Goal: Information Seeking & Learning: Learn about a topic

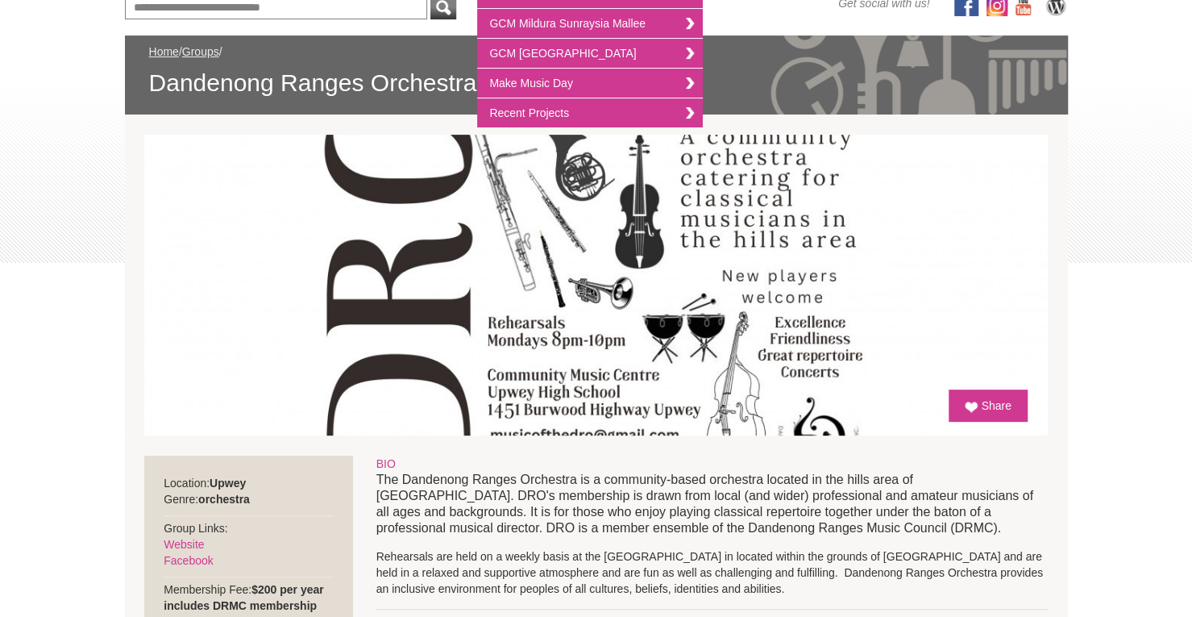
scroll to position [587, 0]
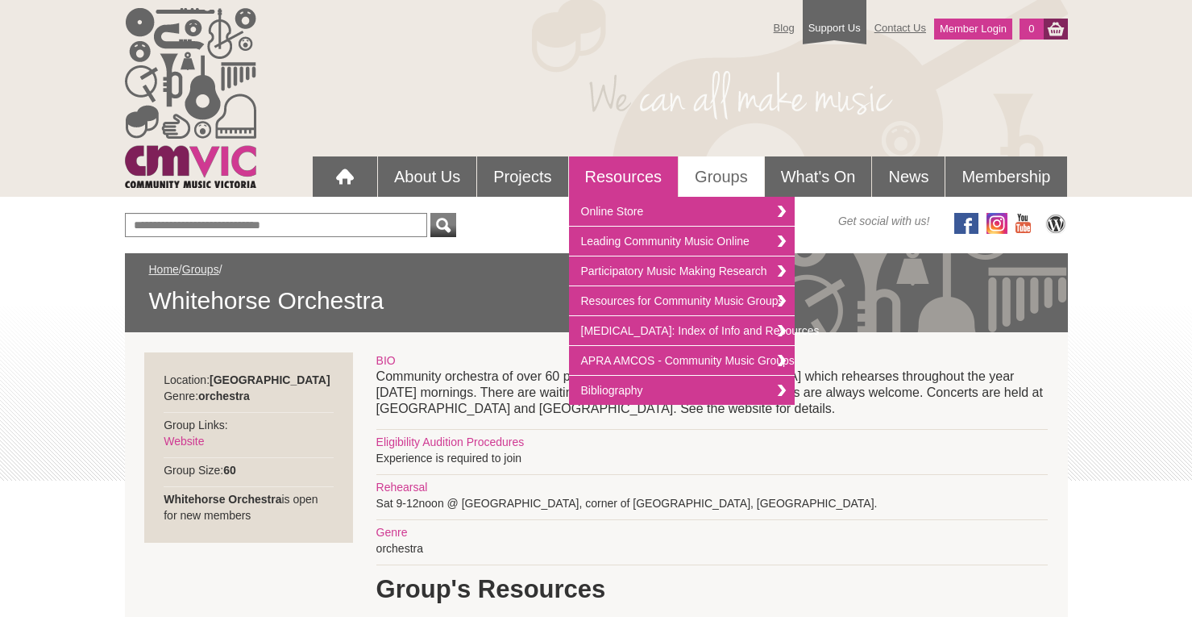
scroll to position [168, 0]
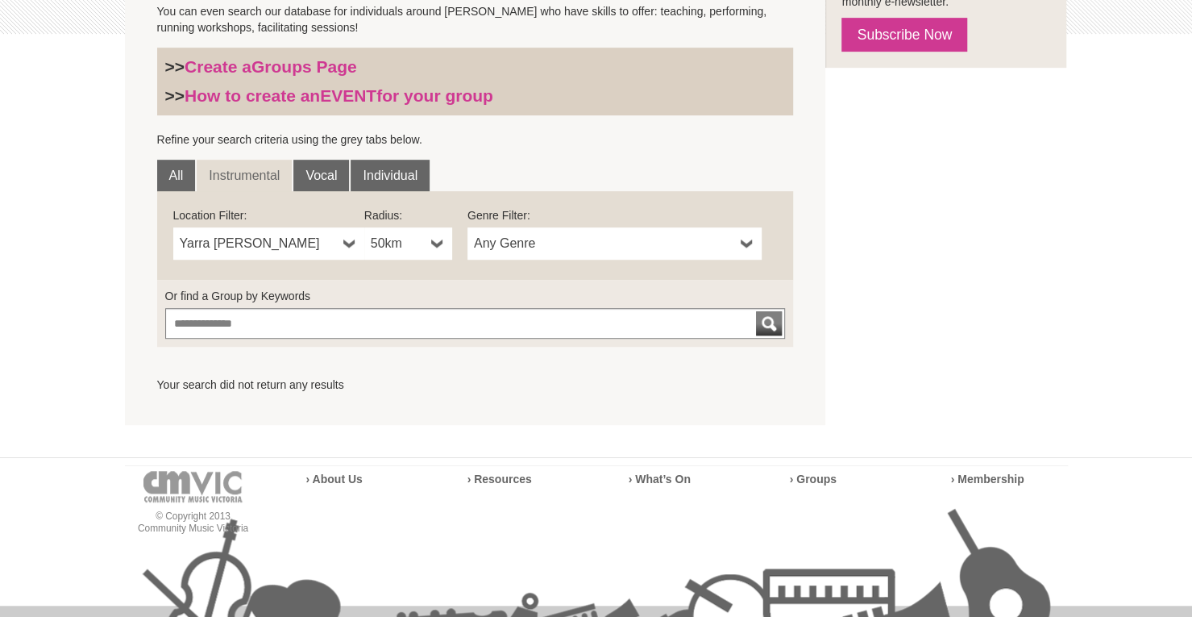
scroll to position [189, 0]
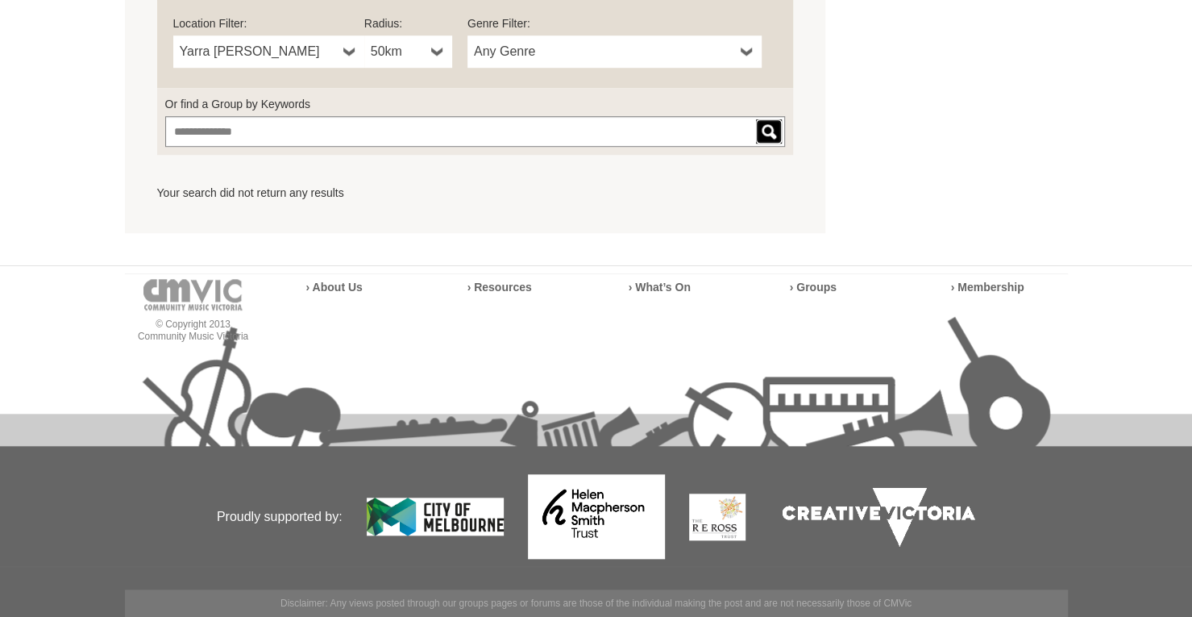
click at [768, 138] on div "submit" at bounding box center [768, 131] width 19 height 24
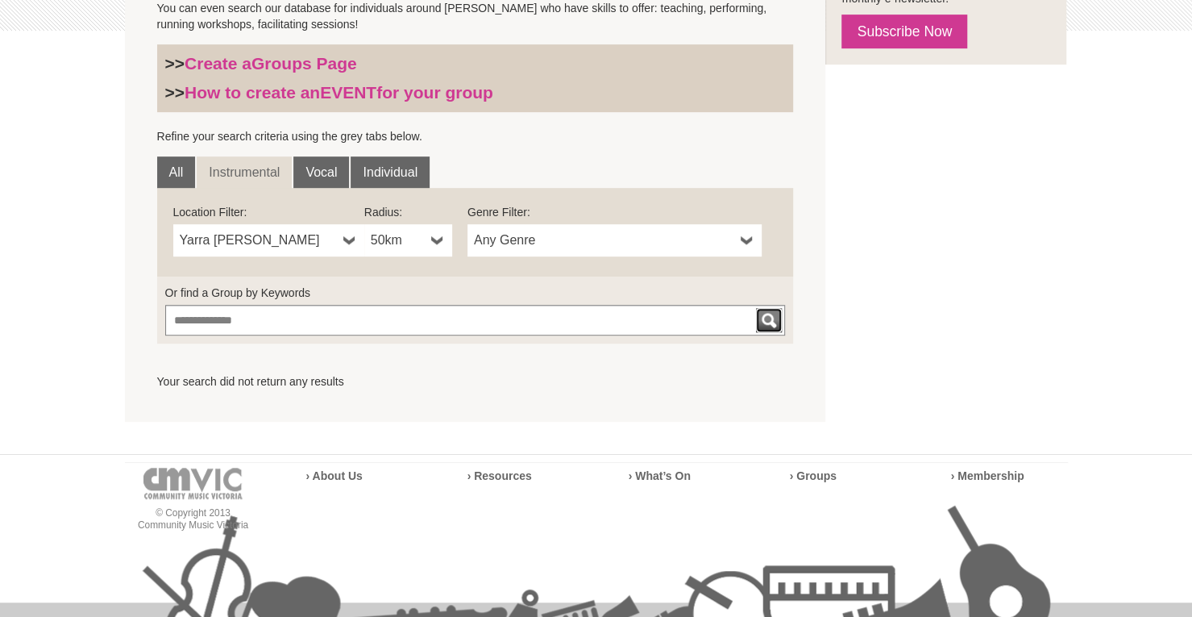
scroll to position [393, 0]
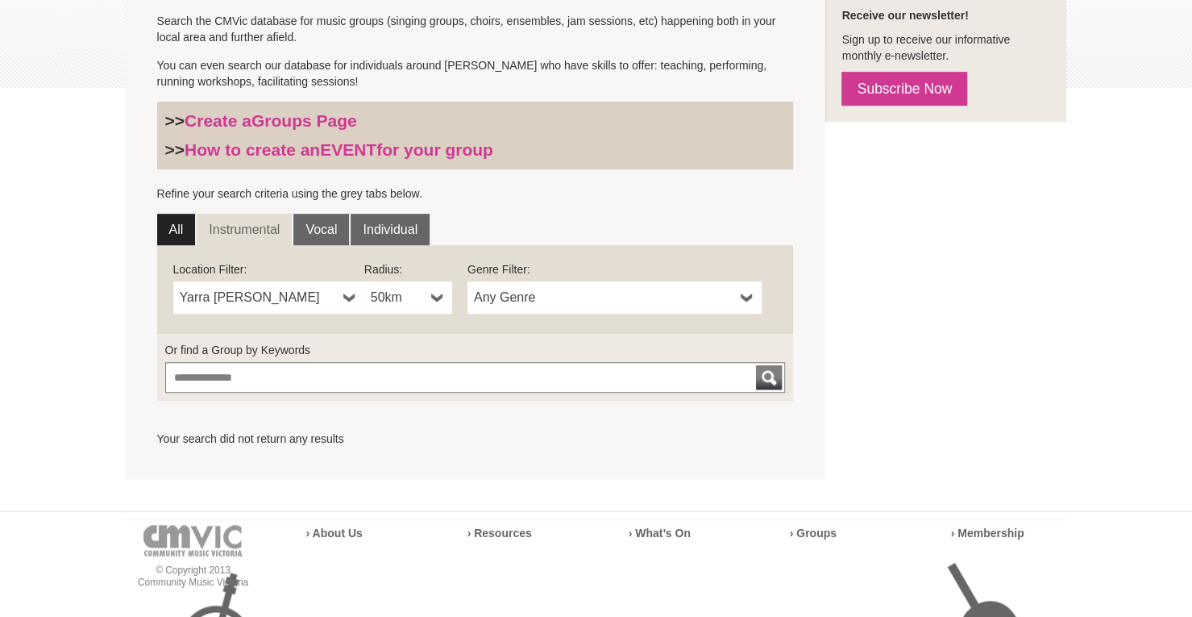
click at [173, 231] on link "All" at bounding box center [176, 230] width 39 height 32
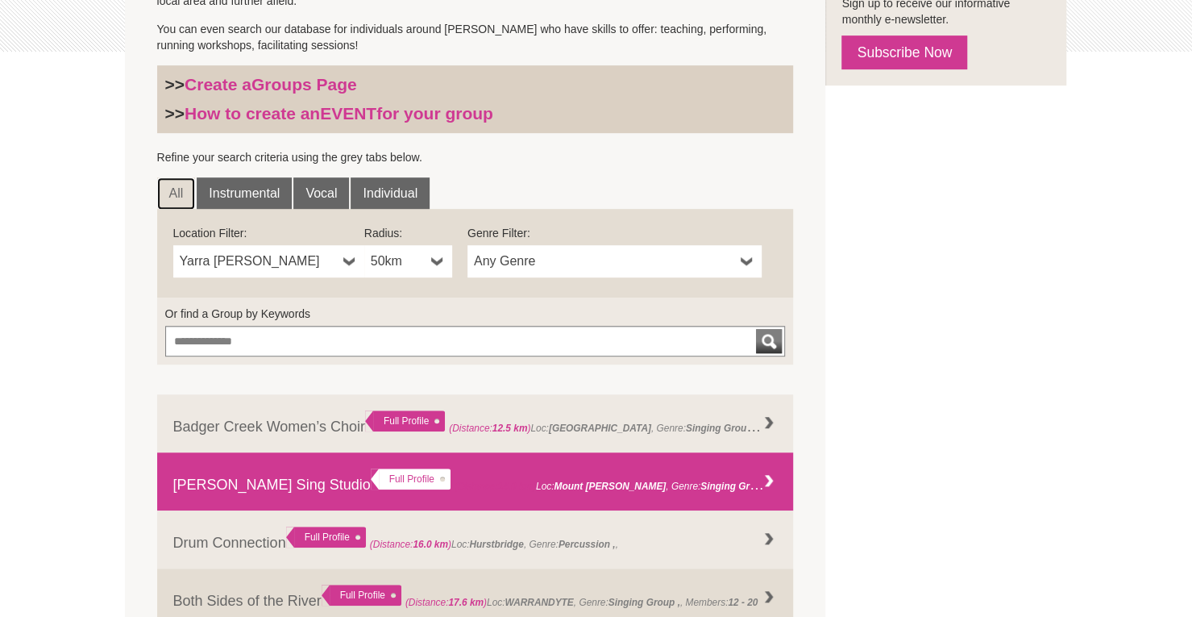
scroll to position [403, 0]
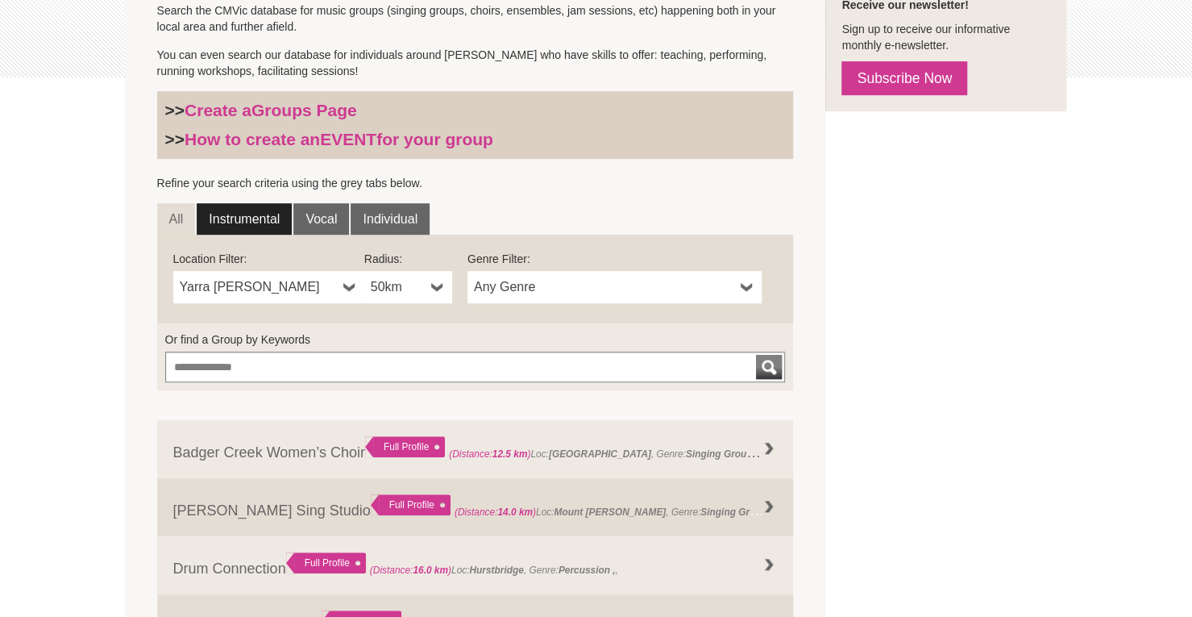
click at [247, 223] on link "Instrumental" at bounding box center [244, 219] width 95 height 32
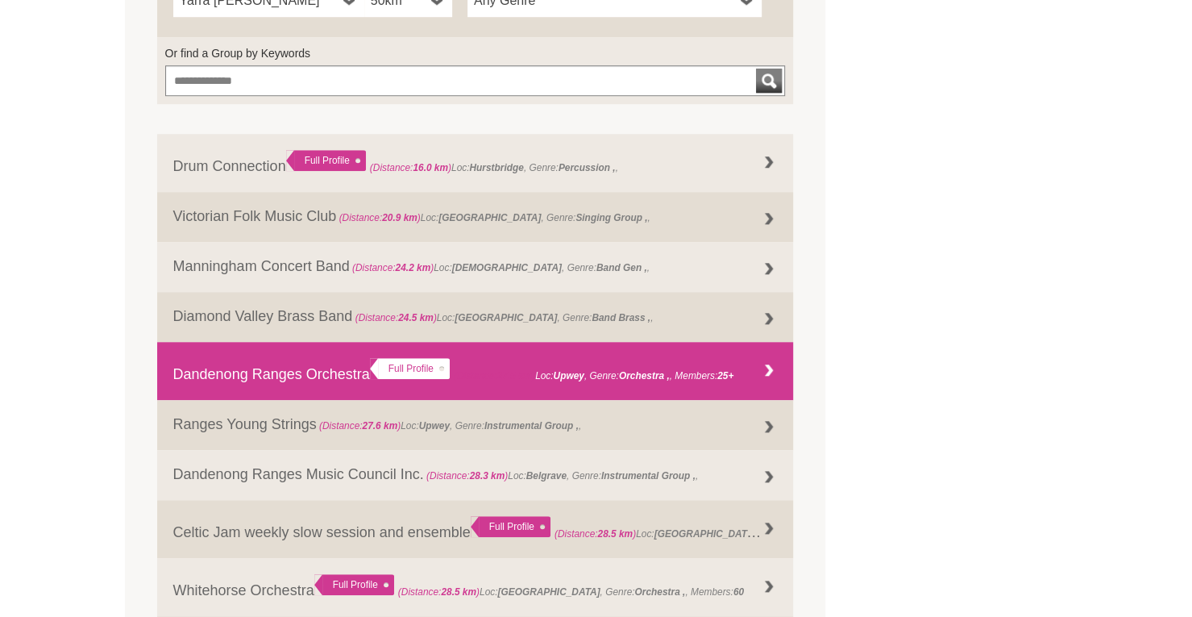
scroll to position [655, 0]
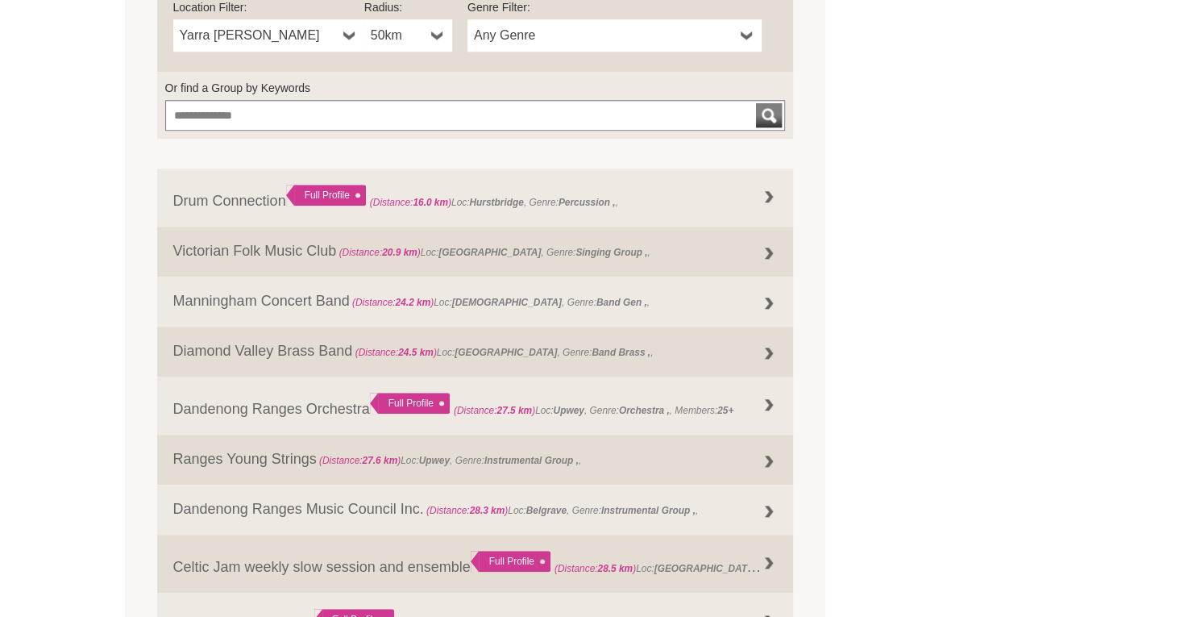
click at [616, 43] on span "Any Genre" at bounding box center [604, 35] width 260 height 19
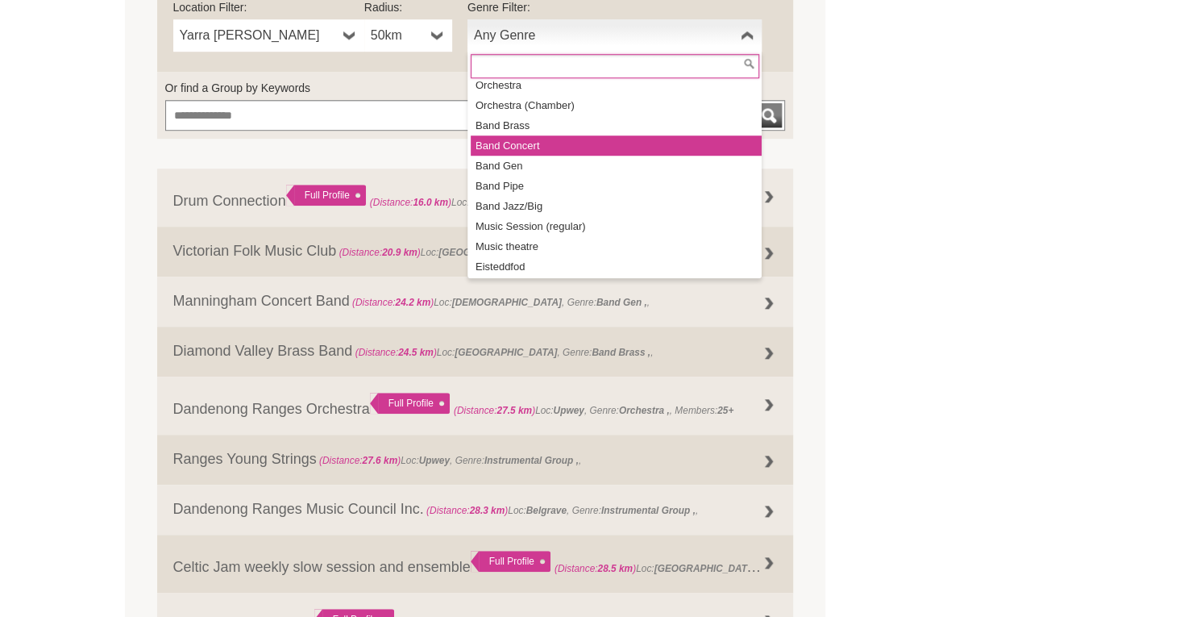
scroll to position [142, 0]
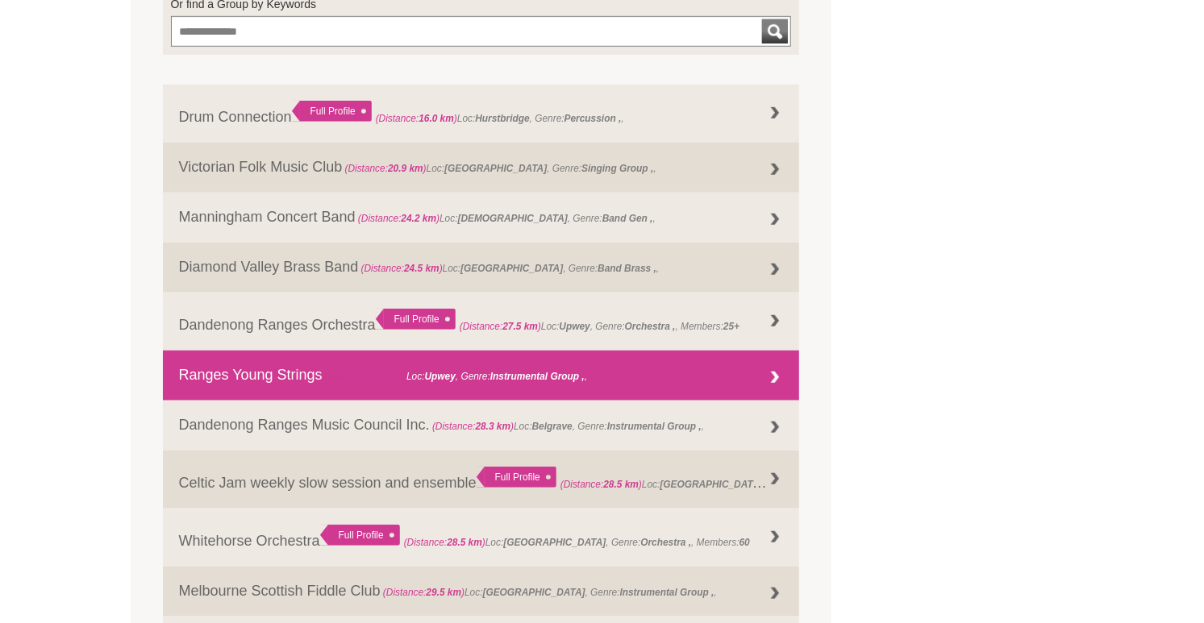
scroll to position [822, 0]
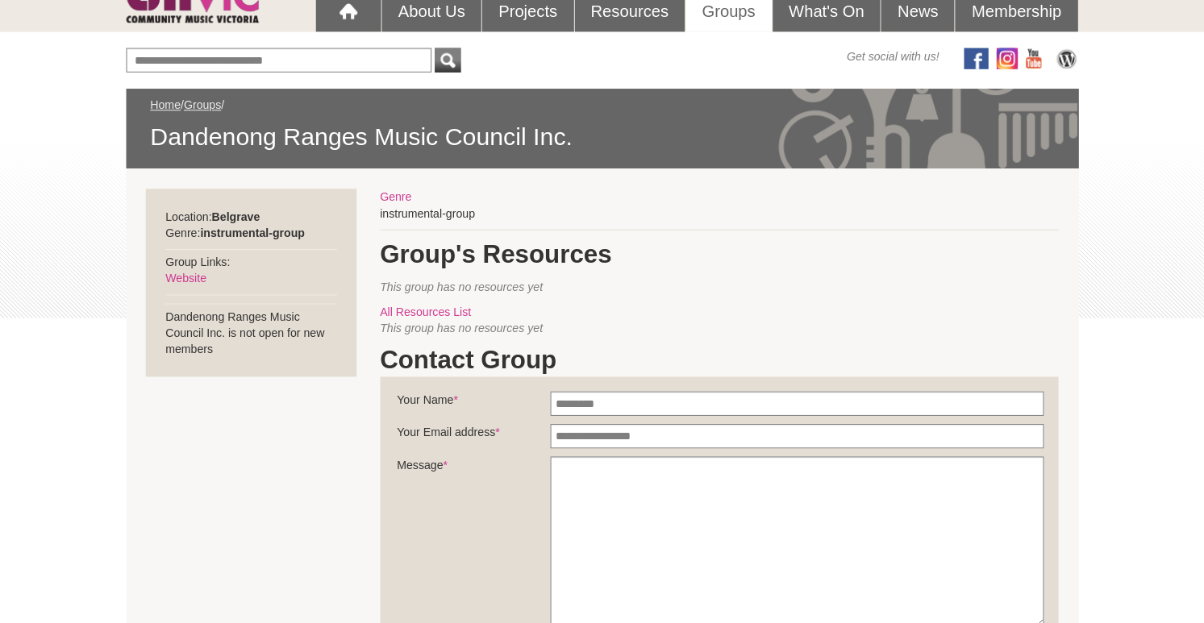
scroll to position [168, 0]
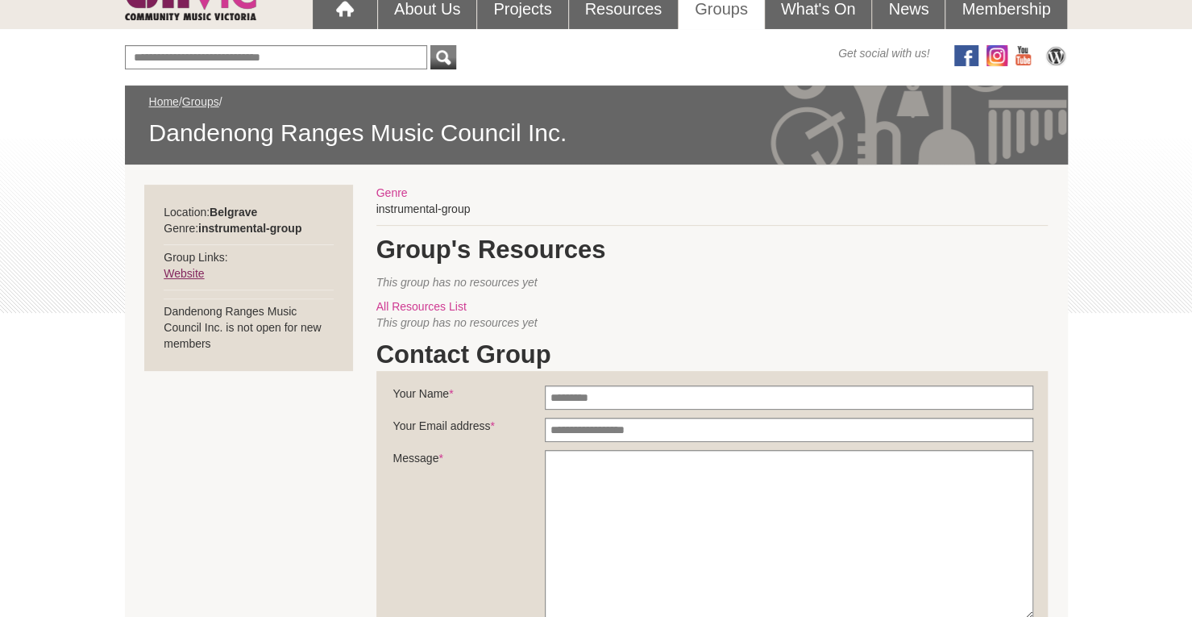
click at [187, 275] on link "Website" at bounding box center [184, 273] width 40 height 13
click at [190, 270] on link "Website" at bounding box center [184, 273] width 40 height 13
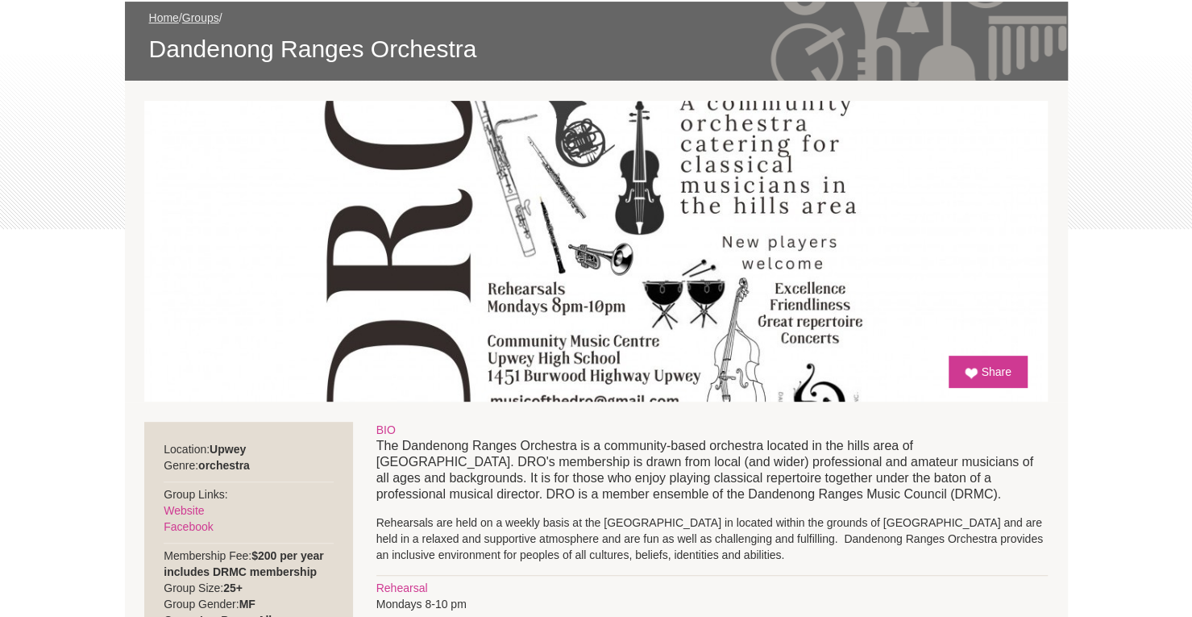
scroll to position [503, 0]
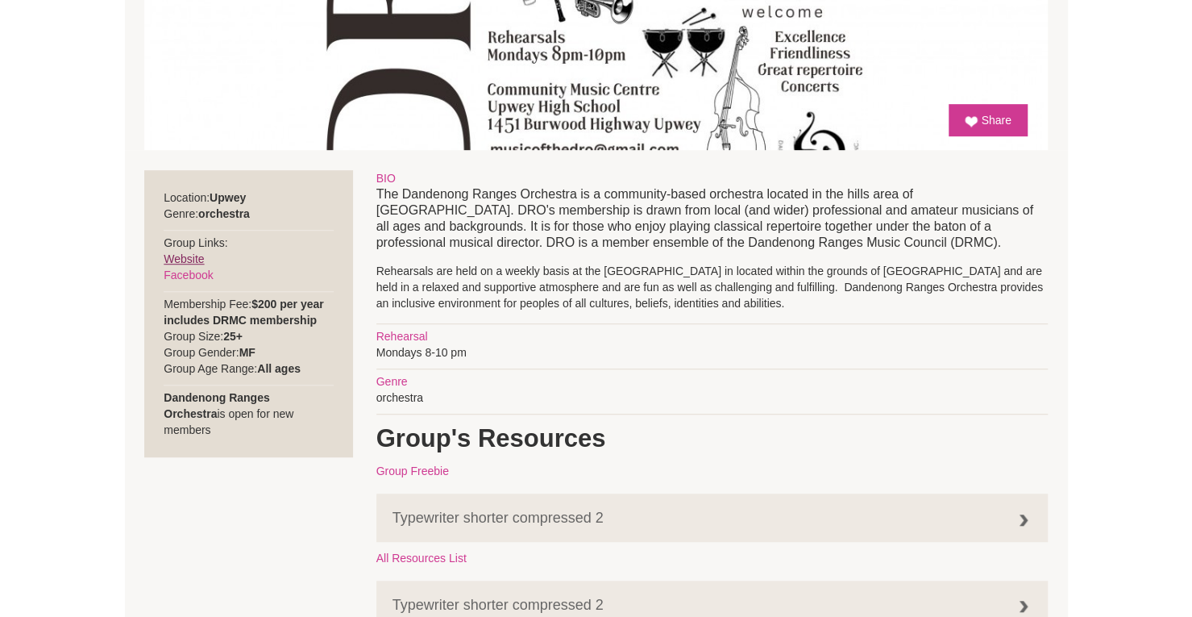
click at [221, 273] on div "Location: Upwey Genre: orchestra Group Links: Website Facebook Membership Fee: …" at bounding box center [248, 313] width 209 height 287
click at [194, 264] on link "Website" at bounding box center [184, 258] width 40 height 13
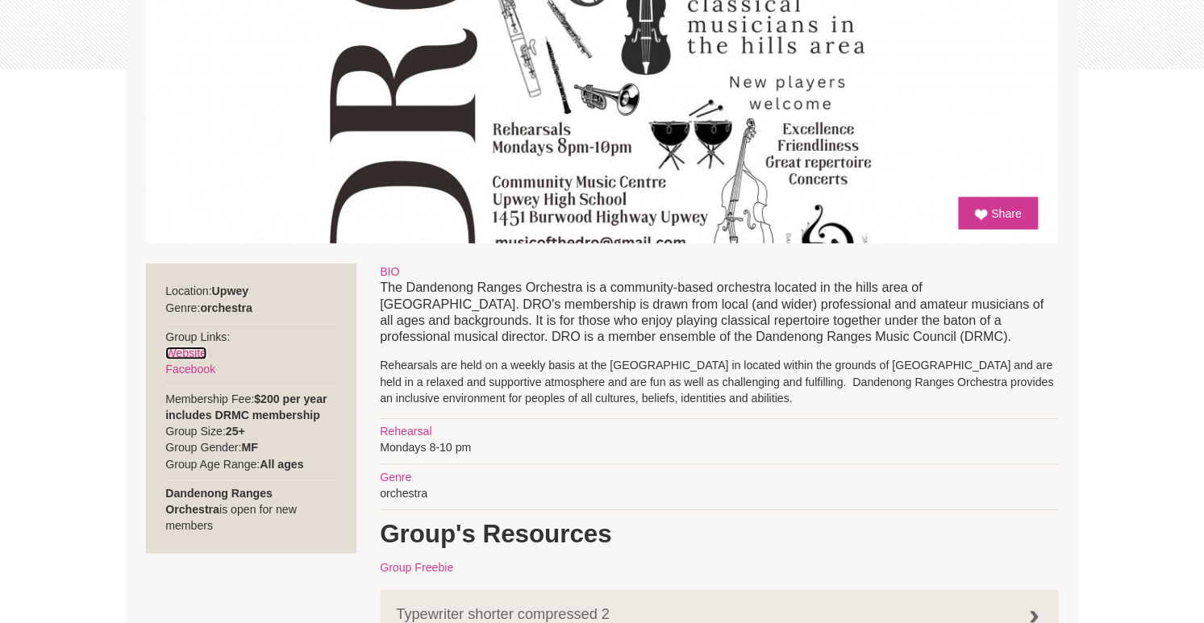
scroll to position [419, 0]
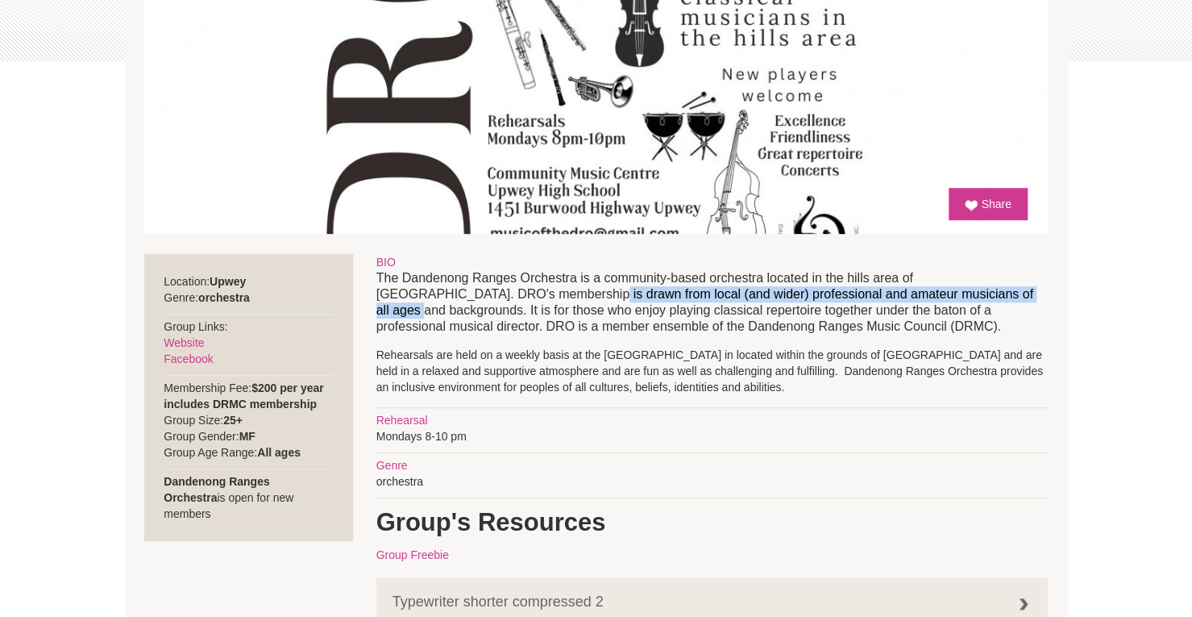
drag, startPoint x: 468, startPoint y: 293, endPoint x: 938, endPoint y: 293, distance: 470.0
click at [938, 293] on p "The Dandenong Ranges Orchestra is a community-based orchestra located in the hi…" at bounding box center [712, 302] width 672 height 64
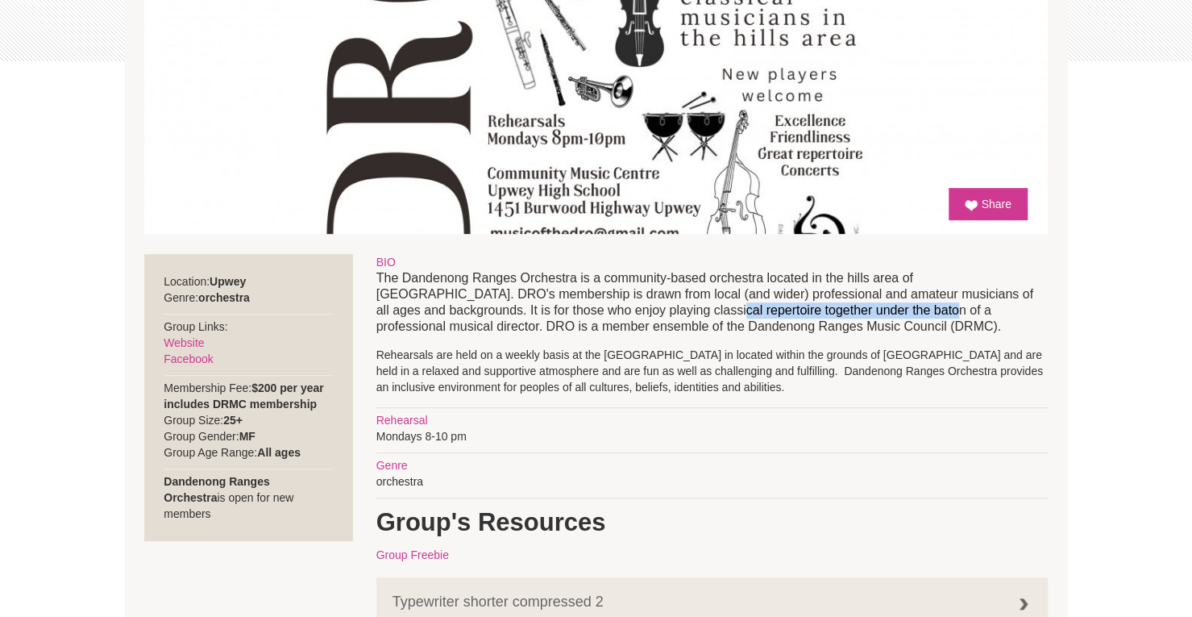
drag, startPoint x: 575, startPoint y: 310, endPoint x: 787, endPoint y: 312, distance: 212.0
click at [787, 312] on p "The Dandenong Ranges Orchestra is a community-based orchestra located in the hi…" at bounding box center [712, 302] width 672 height 64
click at [191, 336] on link "Website" at bounding box center [184, 342] width 40 height 13
click at [177, 338] on link "Website" at bounding box center [184, 342] width 40 height 13
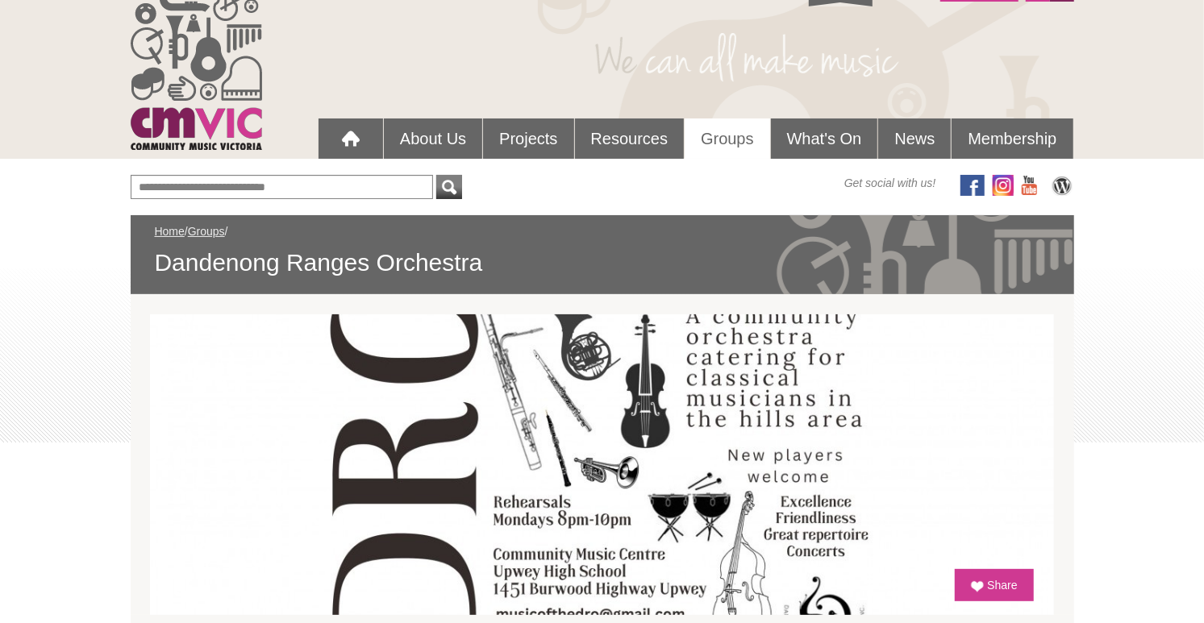
scroll to position [0, 0]
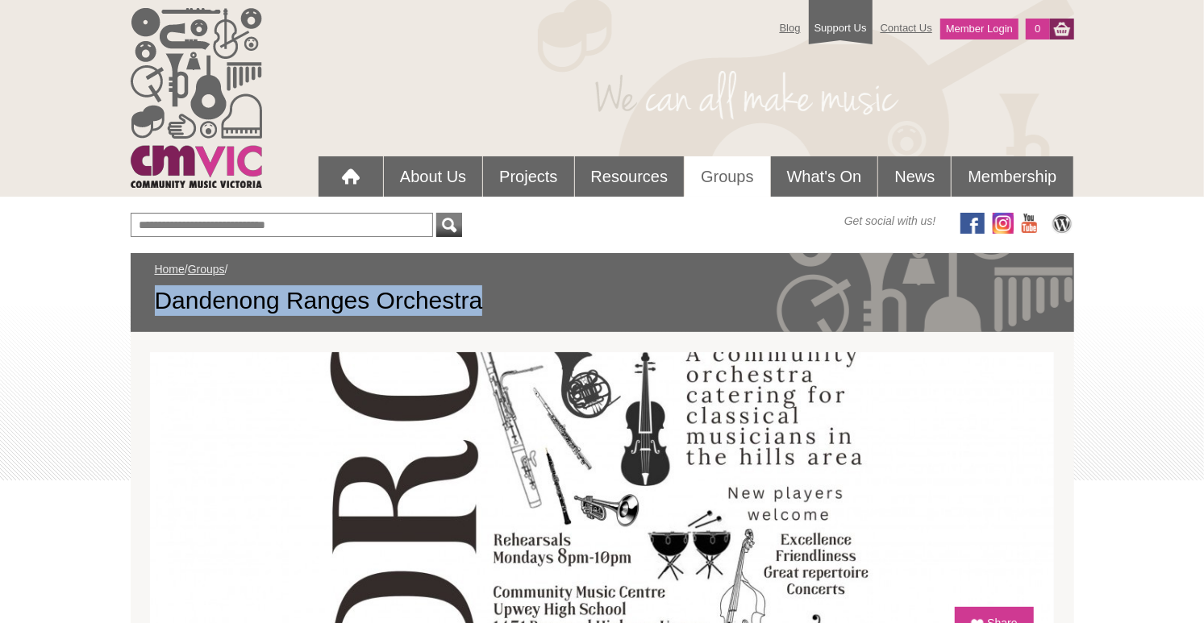
drag, startPoint x: 146, startPoint y: 306, endPoint x: 529, endPoint y: 291, distance: 383.2
click at [529, 291] on div "Home / Groups / Dandenong Ranges Orchestra" at bounding box center [602, 292] width 943 height 79
copy span "Dandenong Ranges Orchestra"
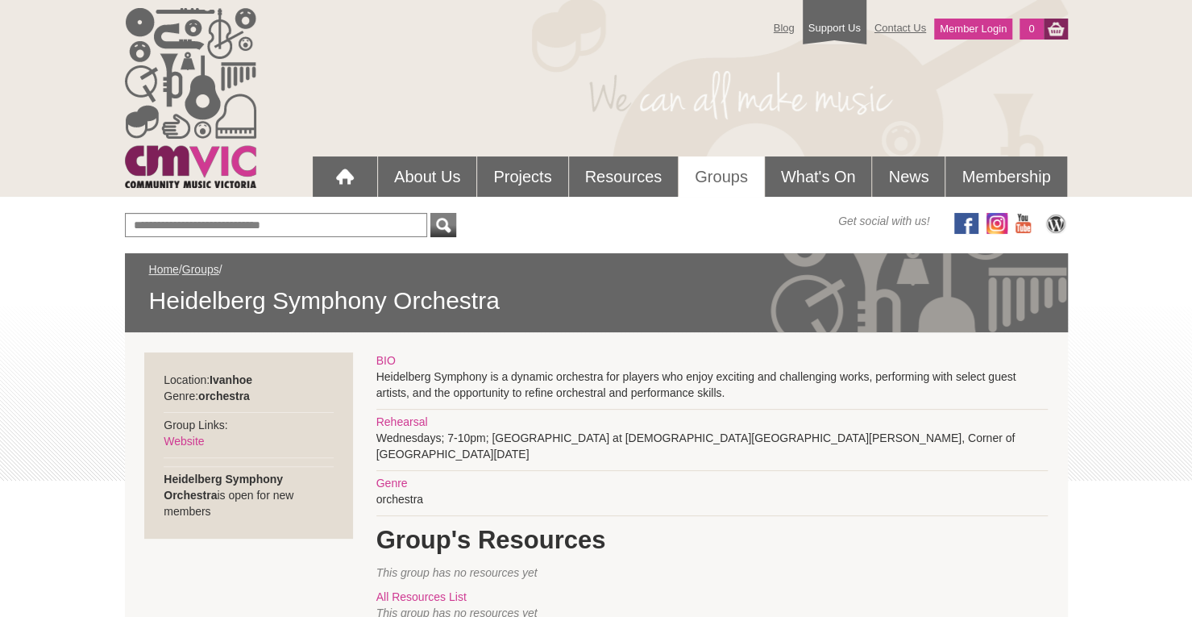
click at [696, 354] on div "BIO" at bounding box center [712, 360] width 672 height 16
drag, startPoint x: 485, startPoint y: 390, endPoint x: 694, endPoint y: 394, distance: 209.6
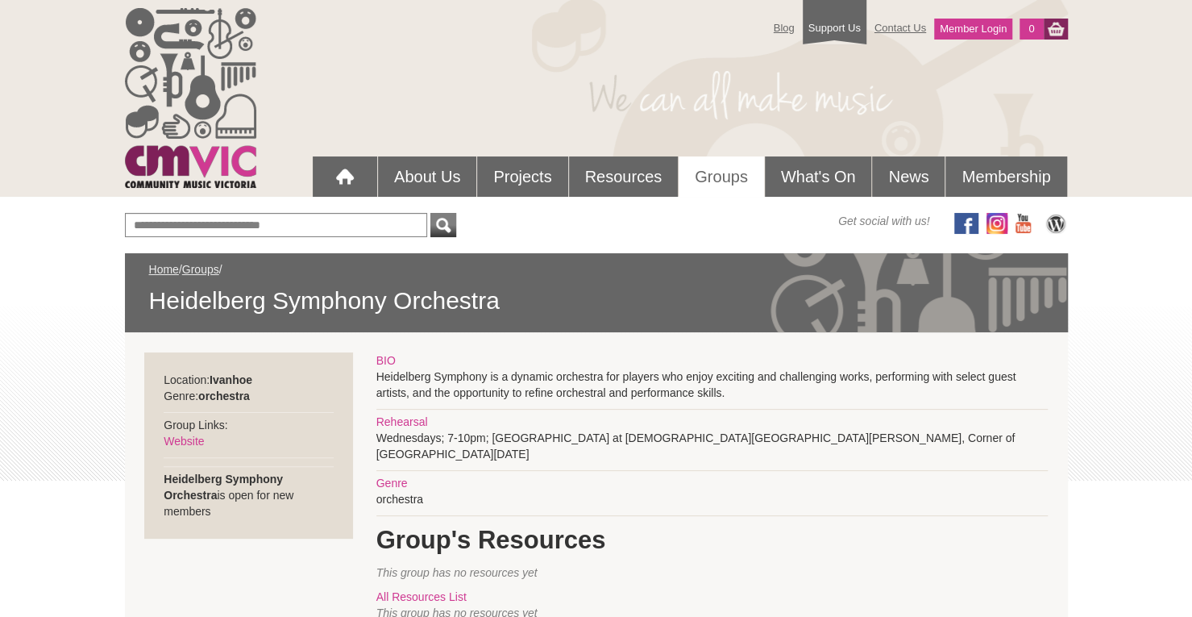
drag, startPoint x: 718, startPoint y: 378, endPoint x: 780, endPoint y: 373, distance: 61.5
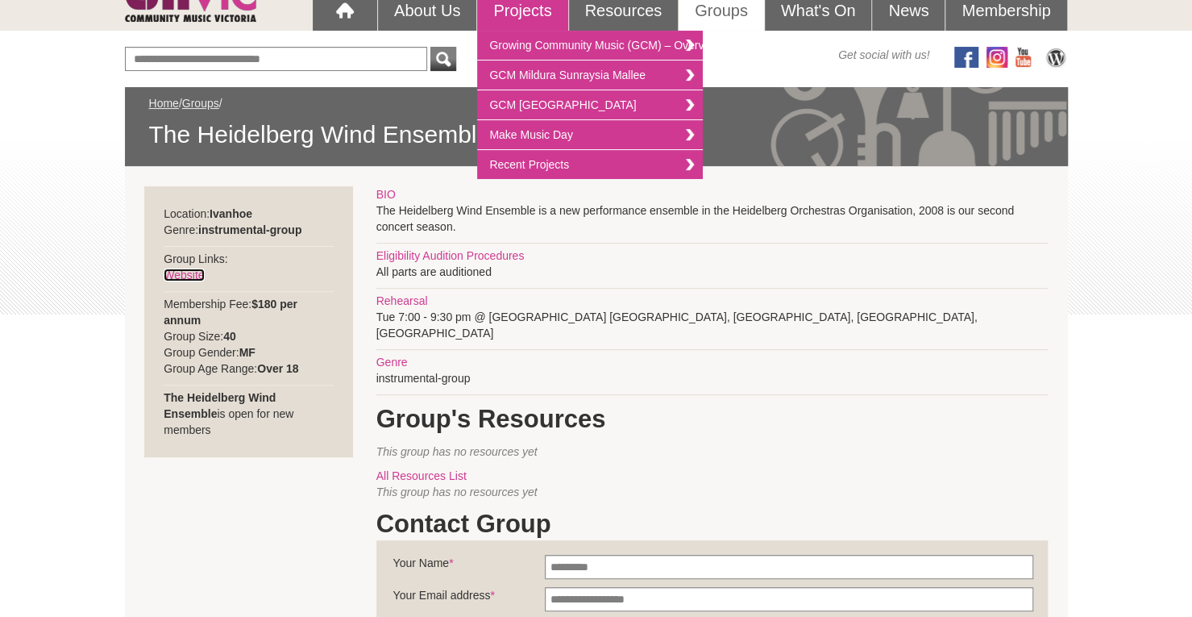
scroll to position [168, 0]
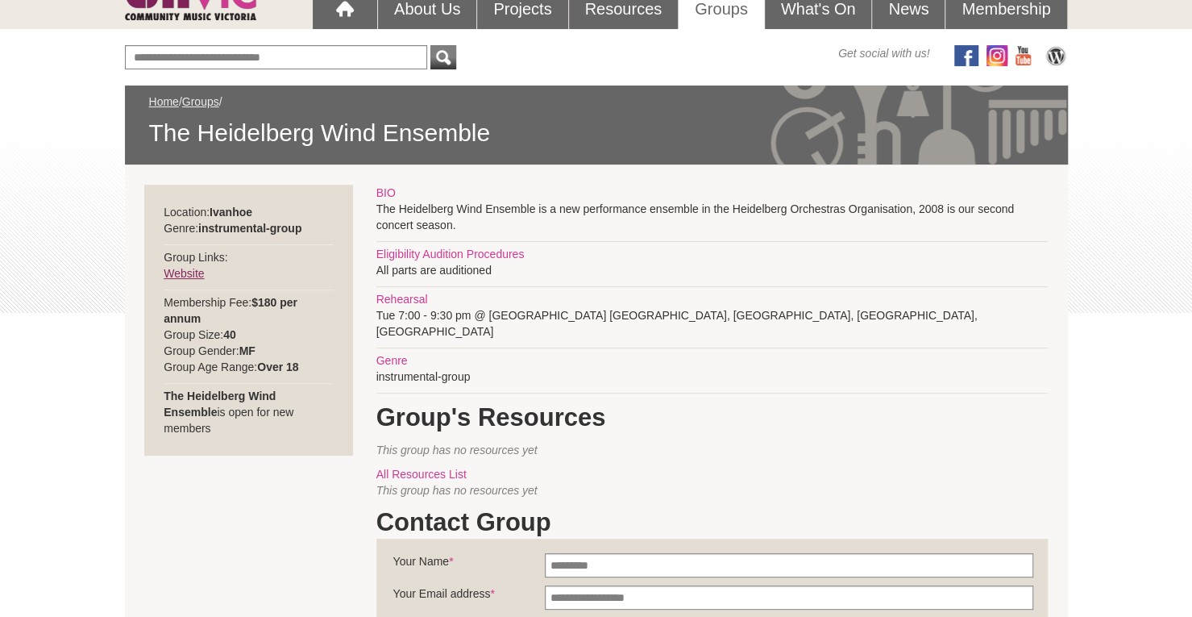
click at [183, 274] on link "Website" at bounding box center [184, 273] width 40 height 13
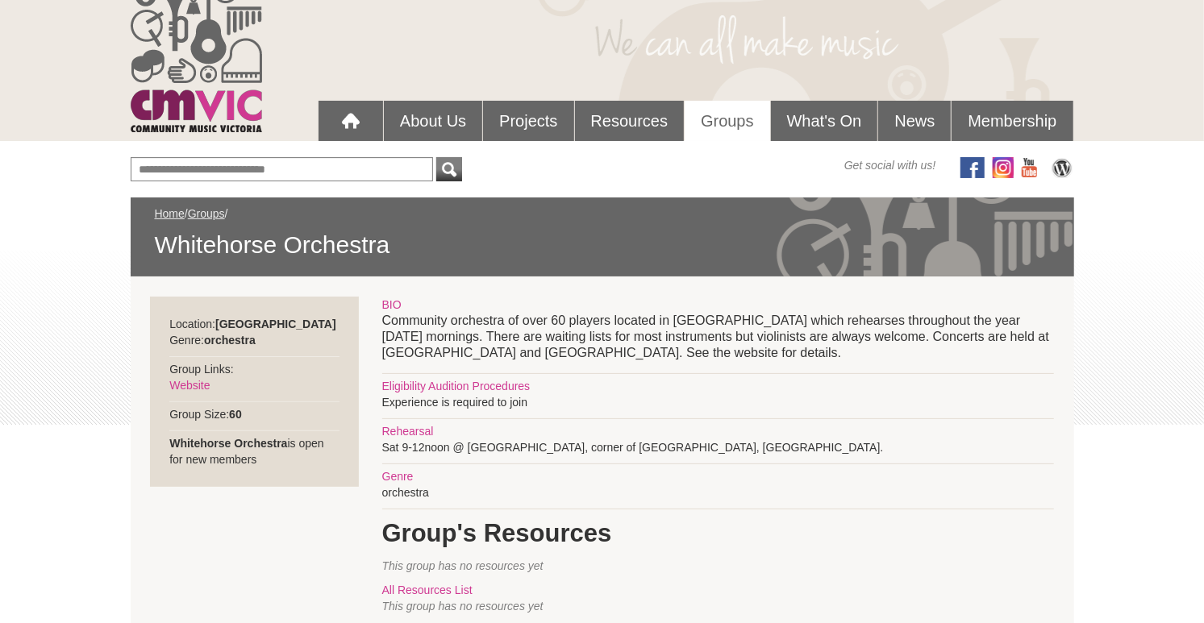
scroll to position [84, 0]
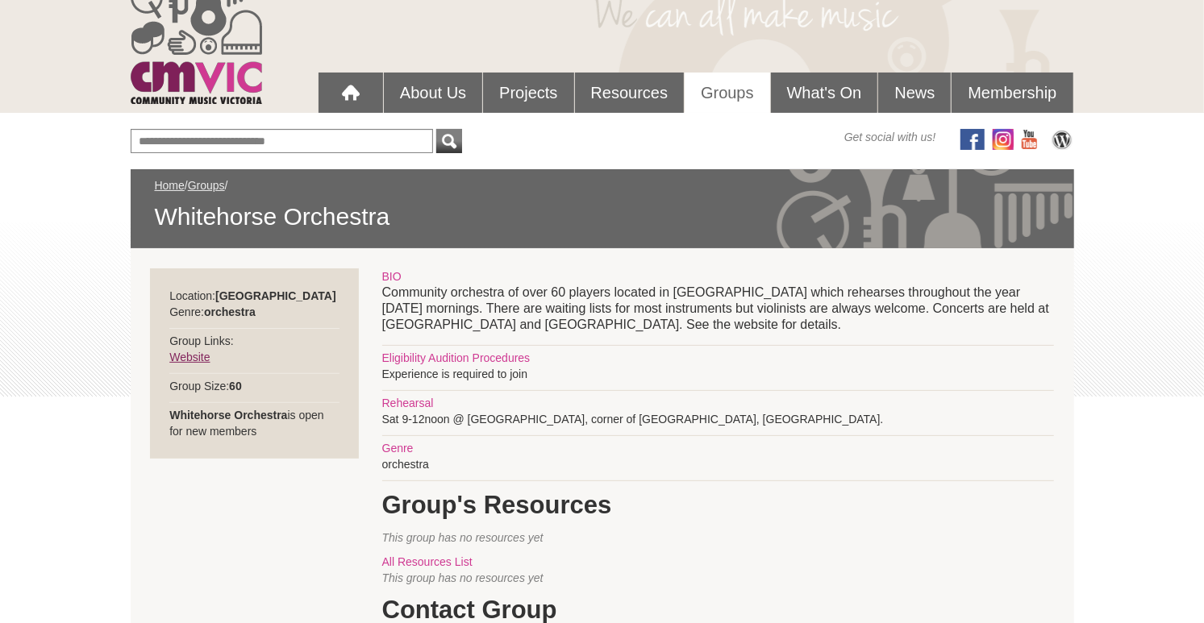
click at [199, 353] on link "Website" at bounding box center [189, 357] width 40 height 13
